Goal: Task Accomplishment & Management: Use online tool/utility

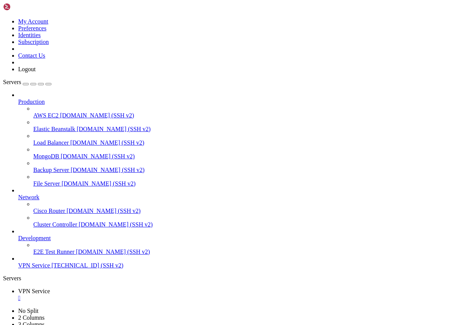
scroll to position [6, 0]
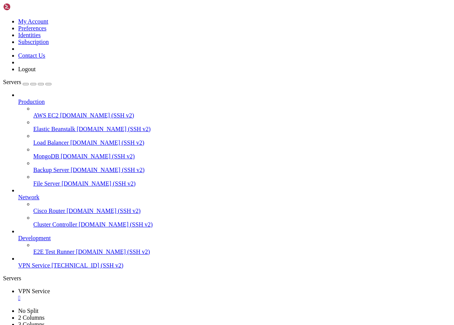
drag, startPoint x: 76, startPoint y: 632, endPoint x: 6, endPoint y: 597, distance: 77.7
copy div "root@project:~# sudo ss -tulpen | grep 8443 tcp LISTEN 0 511 [URL]: 8443 [TECHN…"
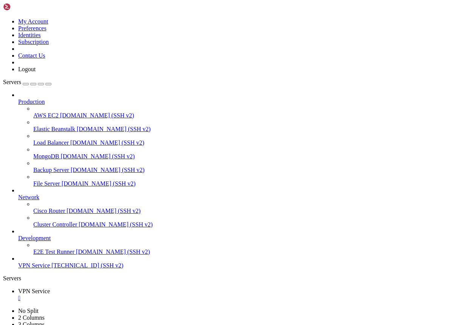
drag, startPoint x: 70, startPoint y: 694, endPoint x: 6, endPoint y: 513, distance: 191.8
copy div "sudo tail -n 30 /var/log/nginx/access.log [DATE] 12:27:11 [error] 96289#96289: …"
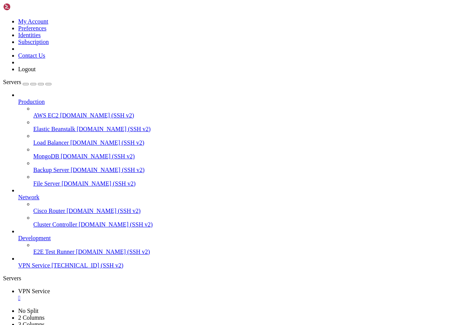
drag, startPoint x: 7, startPoint y: 432, endPoint x: 153, endPoint y: 694, distance: 299.5
copy div "root@project:~# curl -vk [URL] * TLSv1.3 (OUT), TLS handshake, Finished (20): *…"
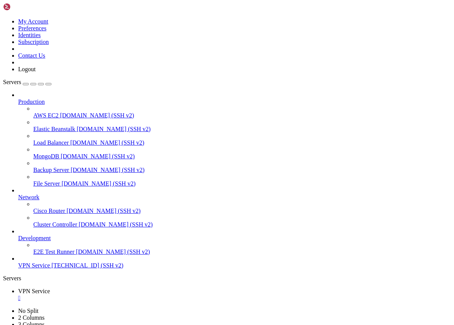
drag, startPoint x: 87, startPoint y: 695, endPoint x: 5, endPoint y: 636, distance: 101.2
drag, startPoint x: 6, startPoint y: 635, endPoint x: 88, endPoint y: 689, distance: 98.5
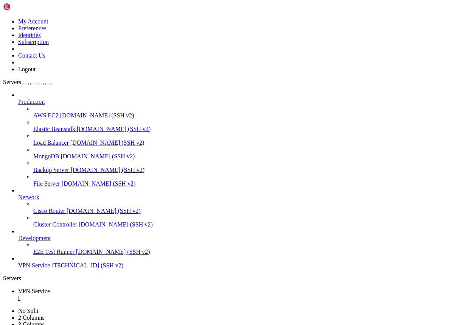
copy div "sudo ip6tables -L -n | grep 443 ACCEPT 6 -- [TECHNICAL_ID] [URL] tcp dpt:8 443 …"
drag, startPoint x: 70, startPoint y: 690, endPoint x: 6, endPoint y: 637, distance: 82.3
